Goal: Transaction & Acquisition: Purchase product/service

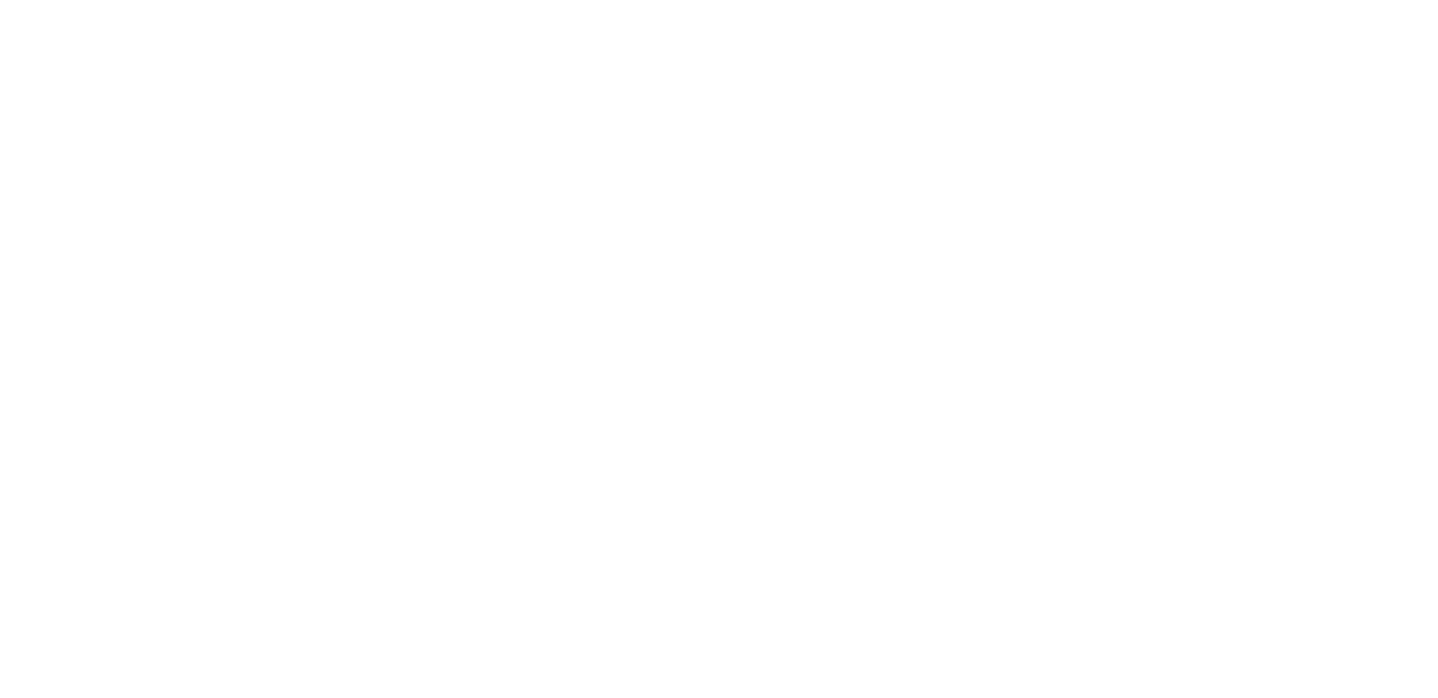
select select "**********"
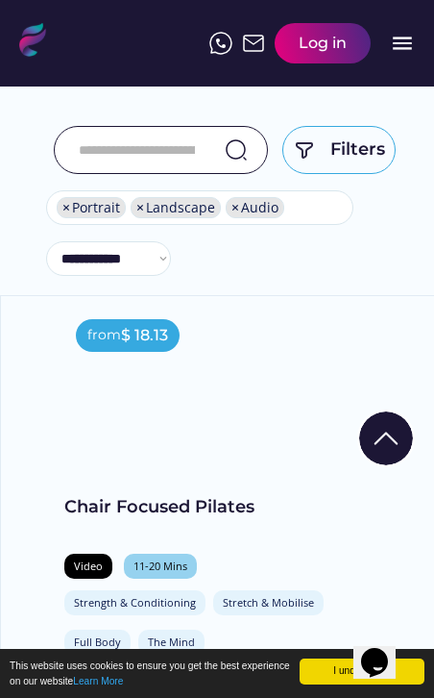
scroll to position [428, 0]
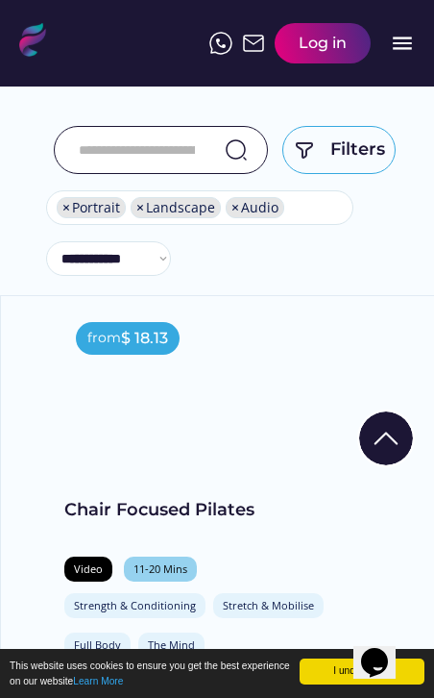
click at [319, 407] on div at bounding box center [218, 370] width 215 height 121
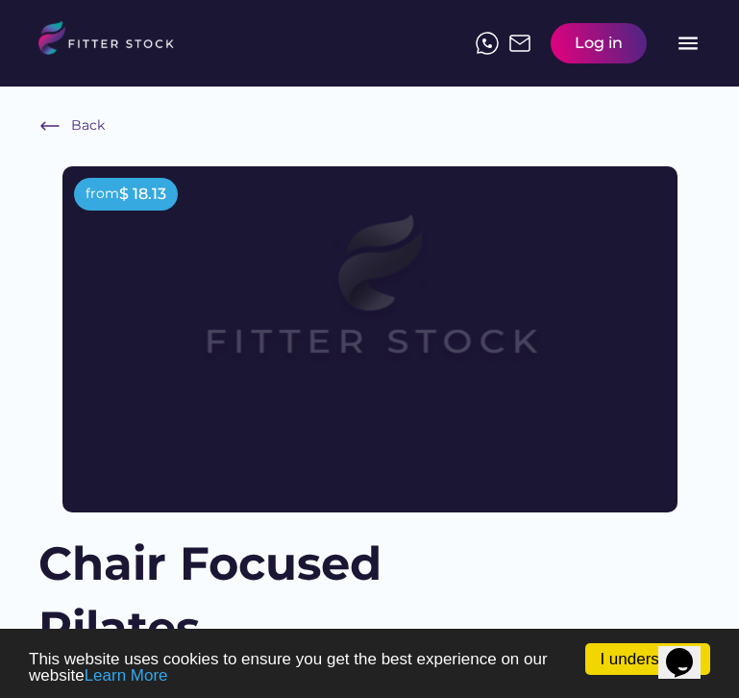
scroll to position [5, 0]
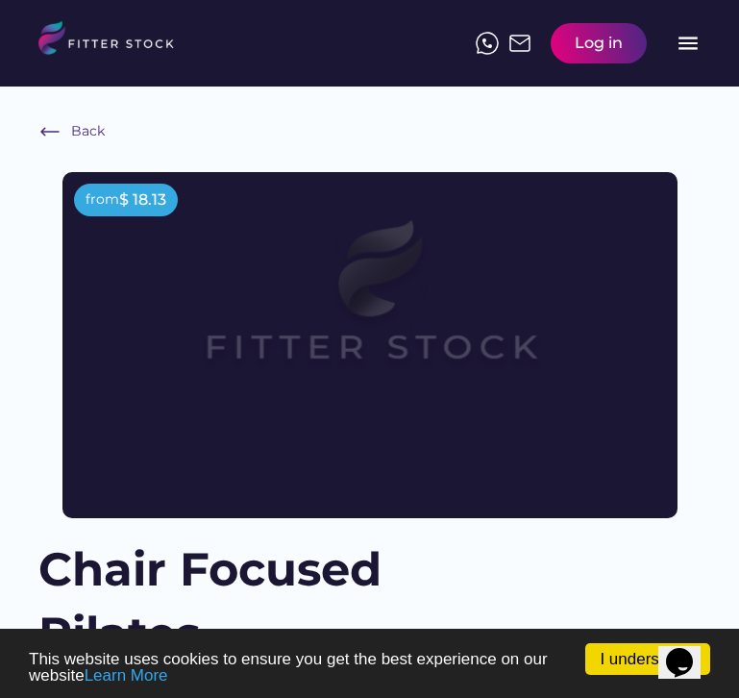
click at [422, 308] on img at bounding box center [370, 310] width 492 height 277
click at [607, 400] on img at bounding box center [370, 310] width 492 height 277
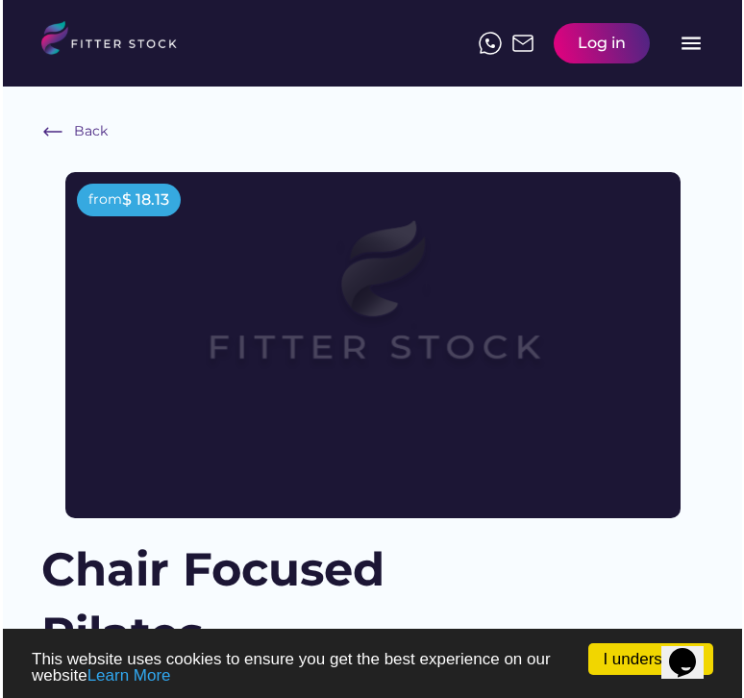
scroll to position [0, 0]
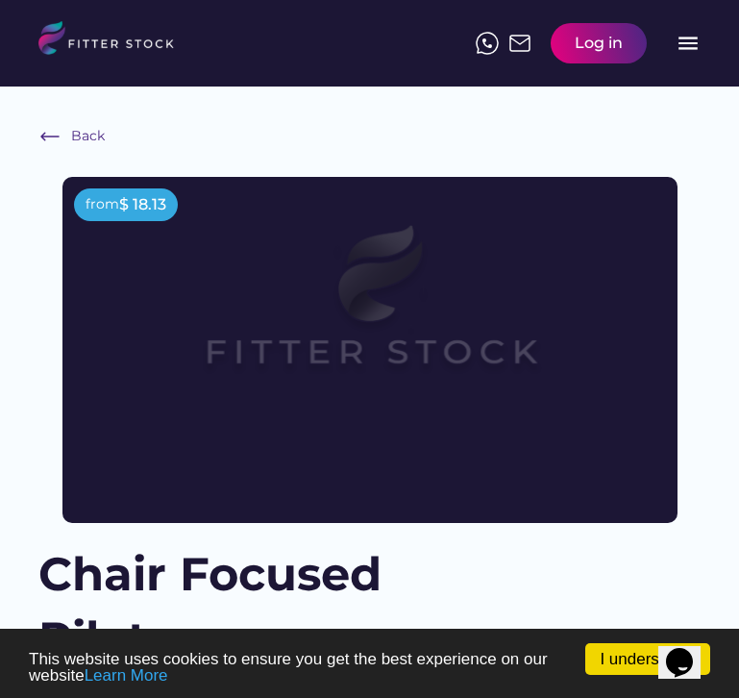
click at [580, 390] on img at bounding box center [370, 315] width 492 height 277
click at [434, 307] on img at bounding box center [370, 315] width 492 height 277
click at [416, 365] on img at bounding box center [370, 315] width 492 height 277
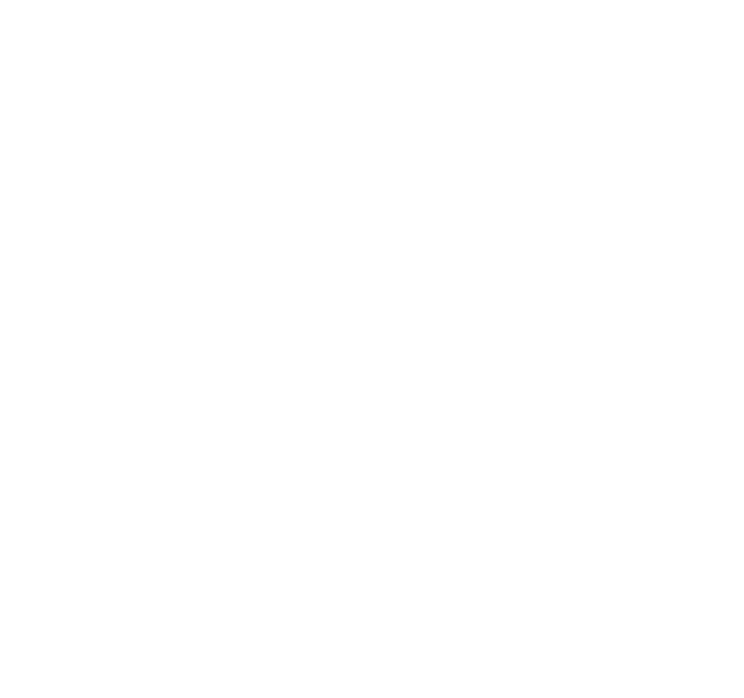
click at [548, 88] on video at bounding box center [372, 186] width 744 height 372
click at [424, 139] on video at bounding box center [372, 186] width 744 height 372
